Goal: Navigation & Orientation: Find specific page/section

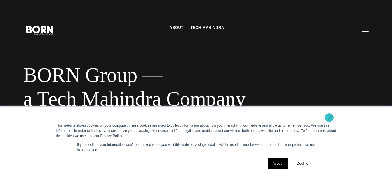
click at [329, 118] on link "×" at bounding box center [330, 117] width 7 height 5
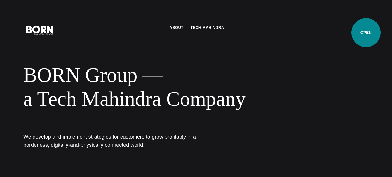
click at [366, 33] on button "Primary Menu" at bounding box center [365, 30] width 14 height 12
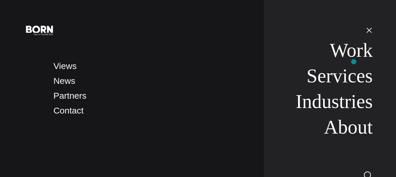
click at [354, 57] on link "Work" at bounding box center [351, 50] width 43 height 22
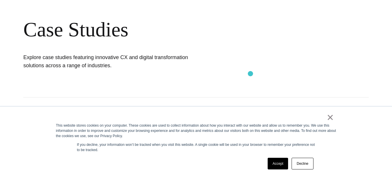
scroll to position [58, 0]
click at [309, 169] on link "Decline" at bounding box center [303, 164] width 22 height 12
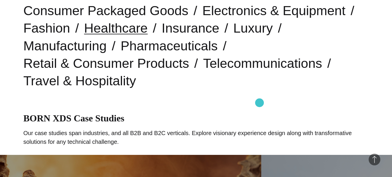
scroll to position [233, 0]
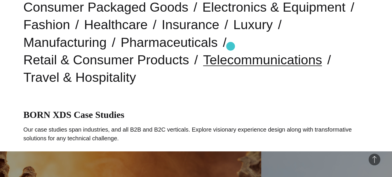
click at [231, 53] on link "Telecommunications" at bounding box center [262, 60] width 119 height 15
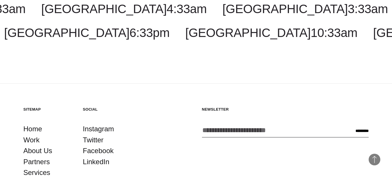
scroll to position [1123, 0]
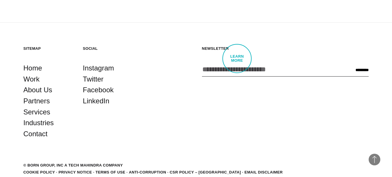
scroll to position [1722, 0]
click at [44, 107] on link "Services" at bounding box center [36, 112] width 27 height 11
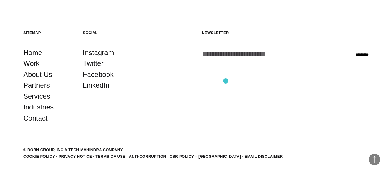
scroll to position [1202, 0]
